Goal: Transaction & Acquisition: Purchase product/service

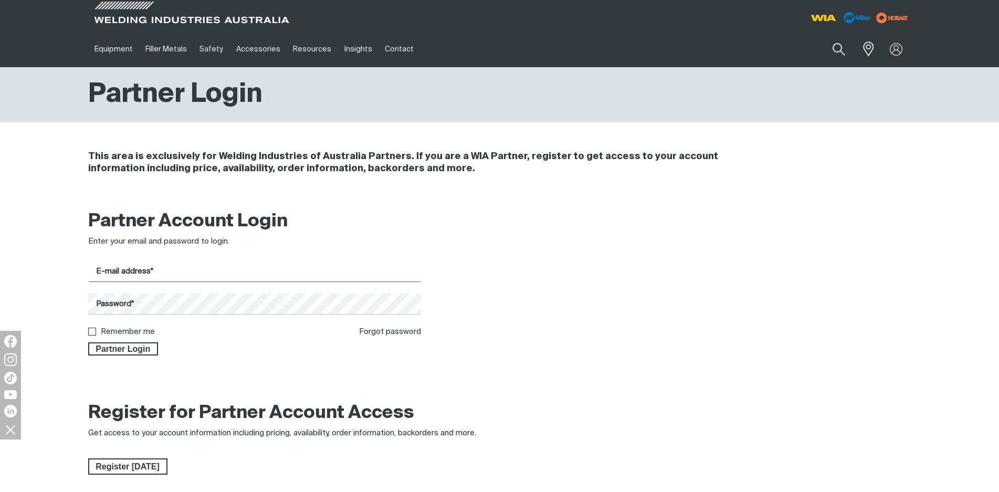
type input "[EMAIL_ADDRESS][DOMAIN_NAME]"
click at [342, 0] on div "Get 5 WIA Welding Guides Free!" at bounding box center [342, 0] width 0 height 0
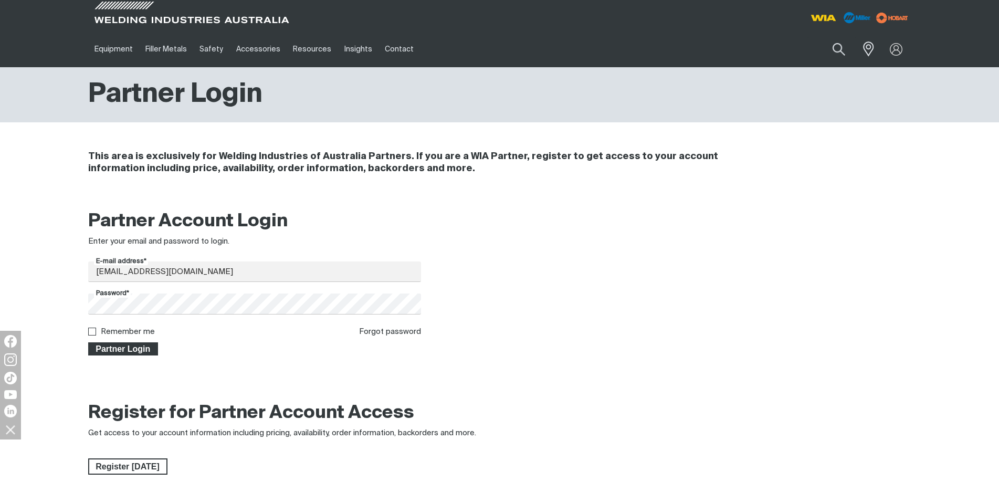
click at [143, 347] on span "Partner Login" at bounding box center [123, 349] width 68 height 14
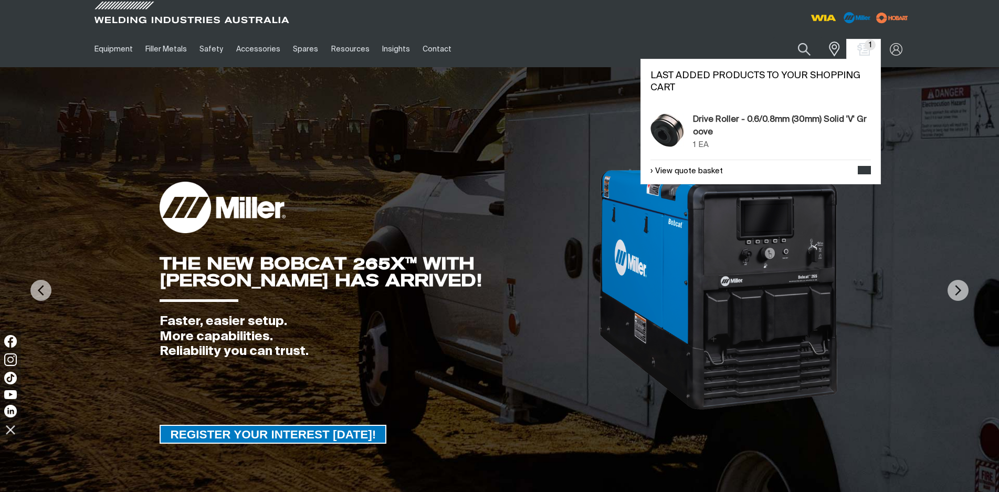
click at [872, 52] on div "1 1" at bounding box center [863, 49] width 34 height 20
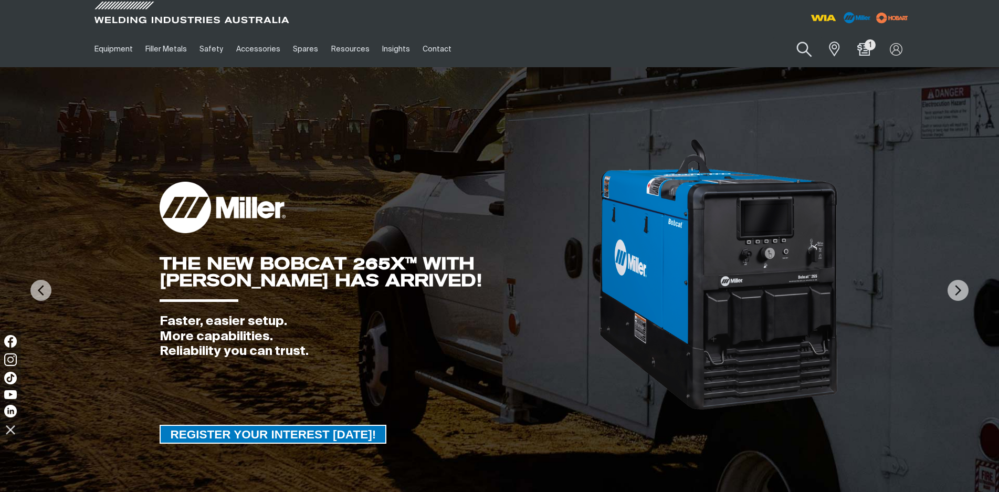
click at [796, 53] on button "Search products" at bounding box center [804, 50] width 43 height 30
click at [698, 51] on input "Search" at bounding box center [741, 49] width 162 height 24
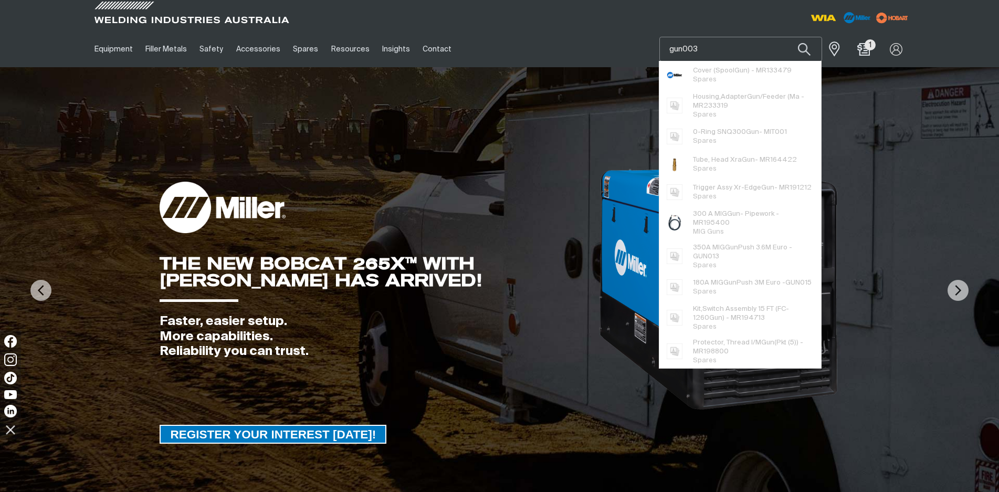
type input "gun003"
click at [786, 37] on button "Search products" at bounding box center [804, 49] width 36 height 25
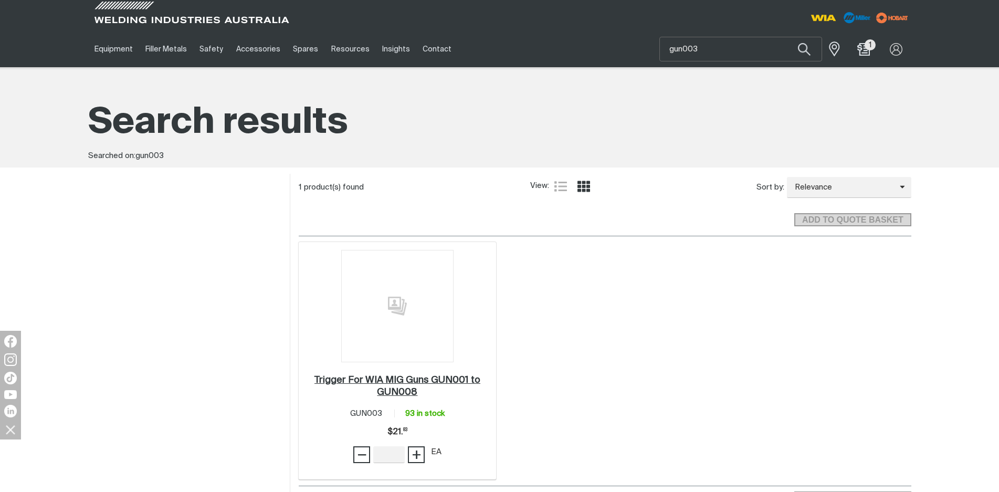
click at [395, 390] on h2 "Trigger For WIA MIG Guns GUN001 to GUN008 ." at bounding box center [397, 386] width 166 height 22
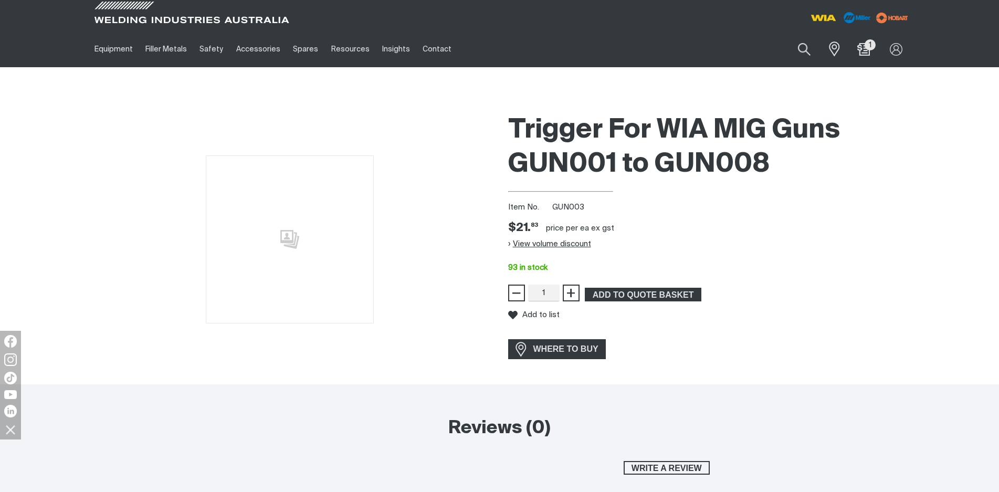
click at [527, 240] on button "View volume discount" at bounding box center [549, 244] width 83 height 17
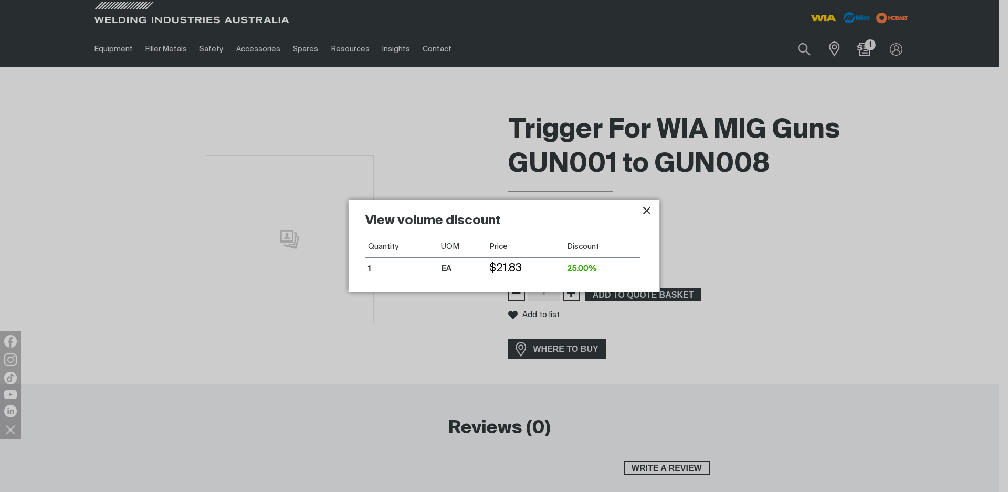
click at [644, 208] on icon "Close pop-up overlay" at bounding box center [646, 210] width 7 height 7
